Goal: Transaction & Acquisition: Purchase product/service

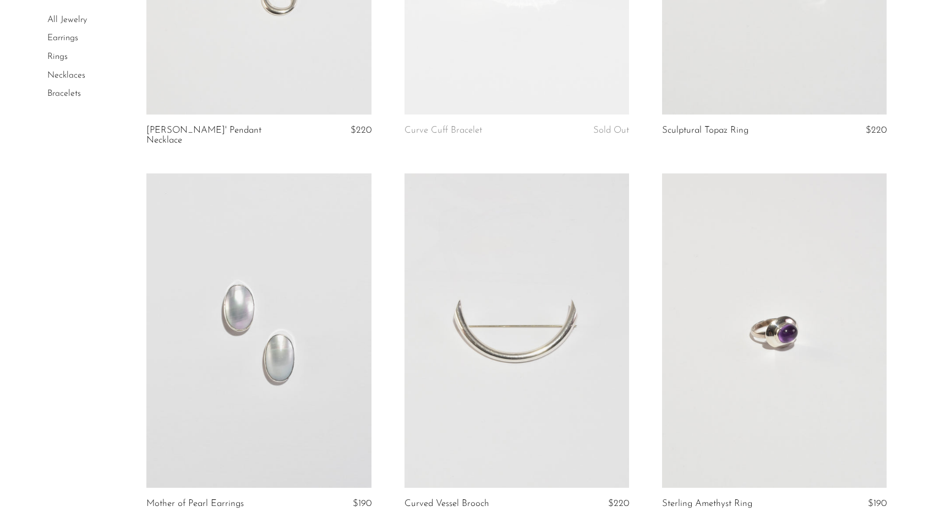
scroll to position [1034, 0]
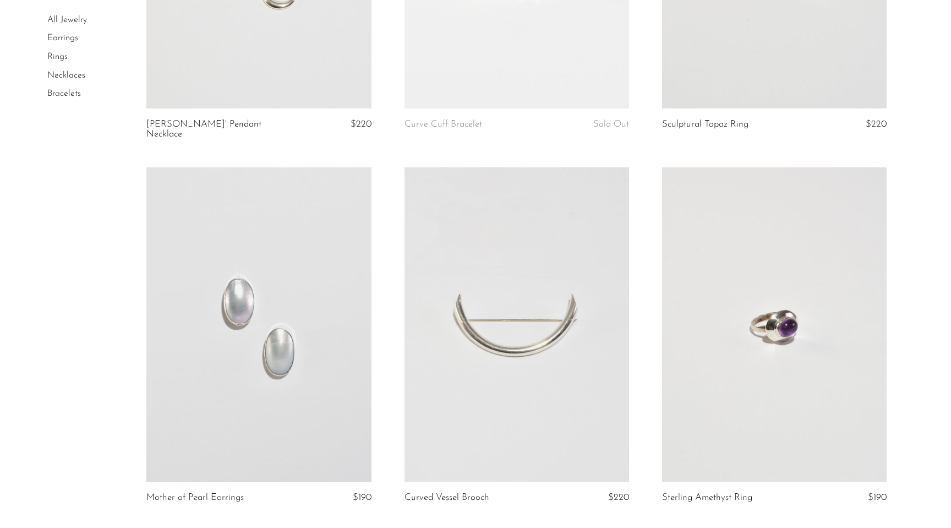
click at [560, 262] on link at bounding box center [517, 324] width 225 height 315
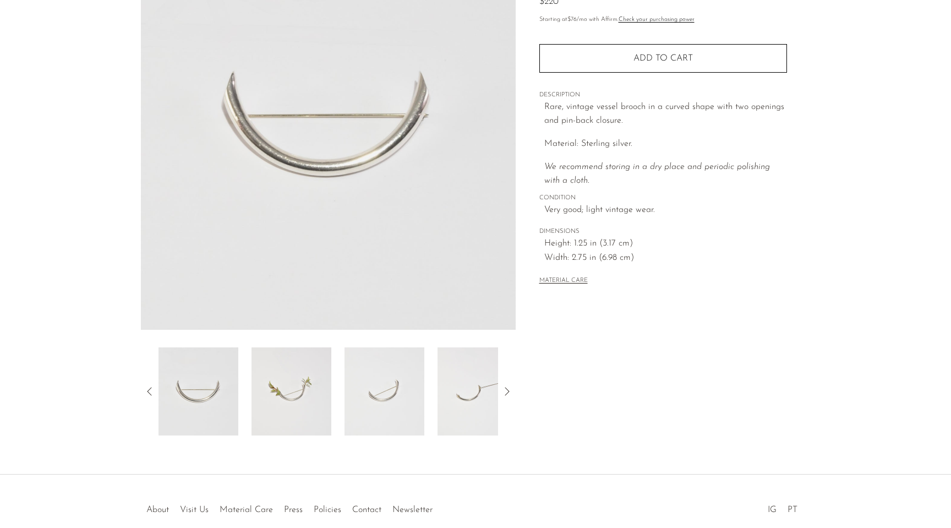
scroll to position [139, 0]
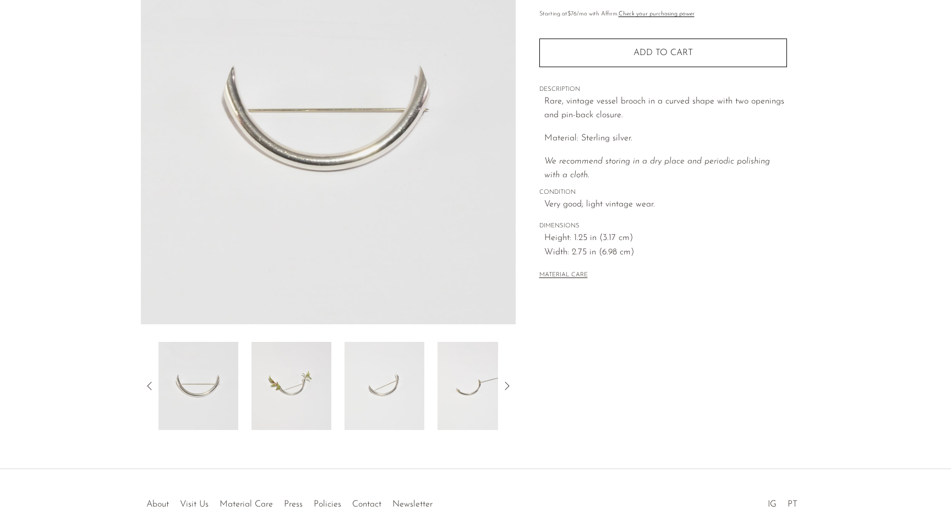
click at [283, 398] on img at bounding box center [292, 386] width 80 height 88
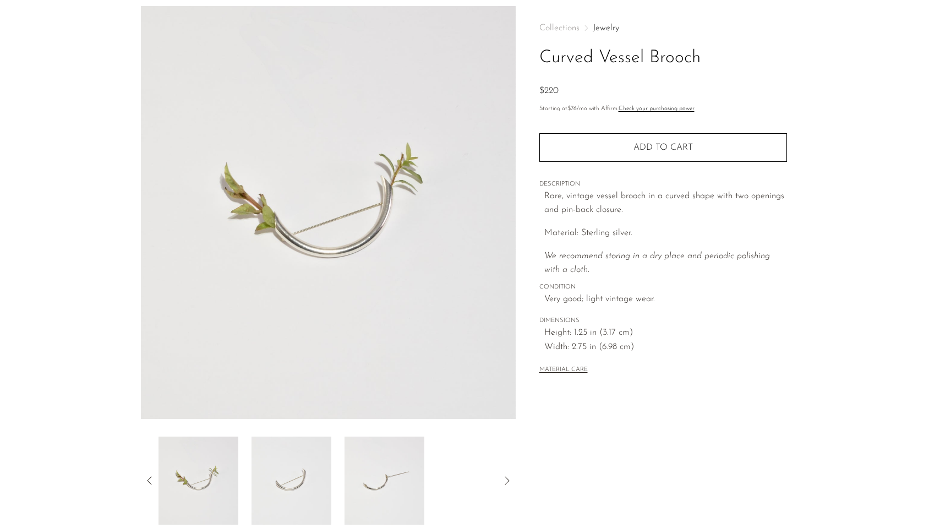
scroll to position [37, 0]
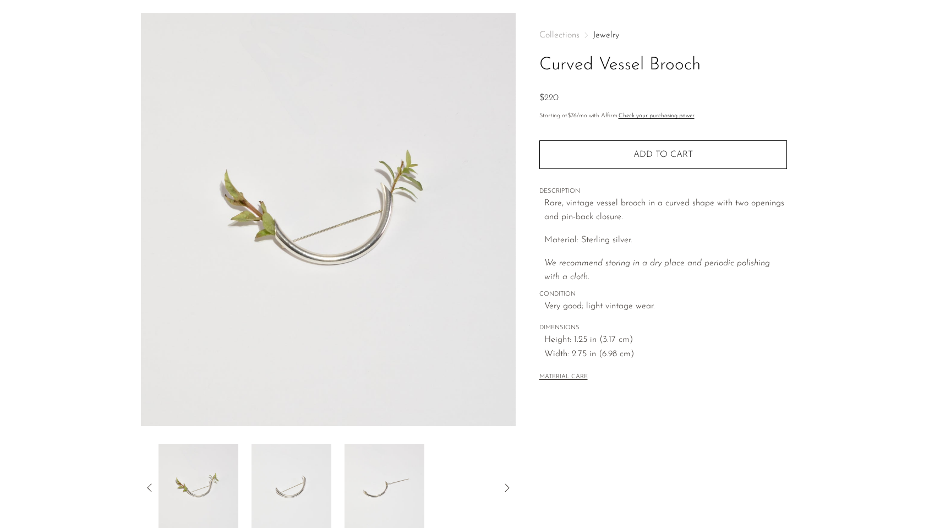
click at [362, 504] on img at bounding box center [385, 488] width 80 height 88
